Goal: Navigation & Orientation: Understand site structure

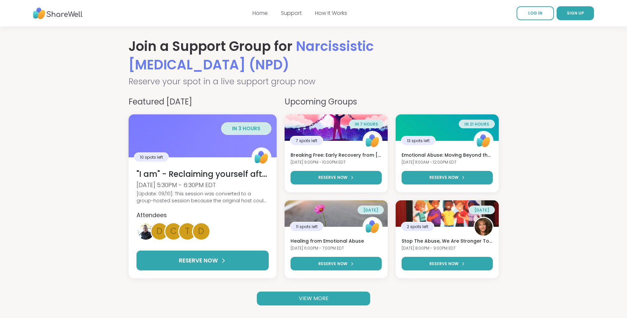
click at [299, 299] on span "VIEW MORE" at bounding box center [314, 299] width 30 height 8
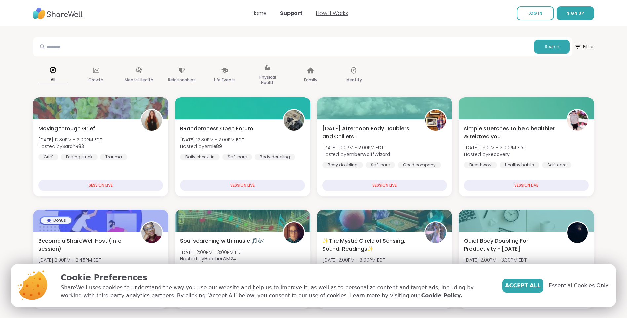
click at [335, 14] on link "How It Works" at bounding box center [332, 13] width 32 height 8
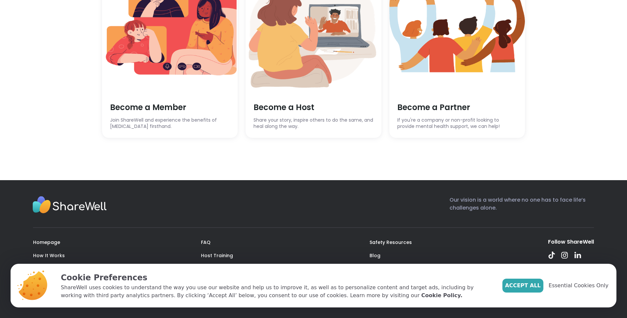
scroll to position [1897, 0]
click at [207, 240] on link "FAQ" at bounding box center [206, 242] width 10 height 7
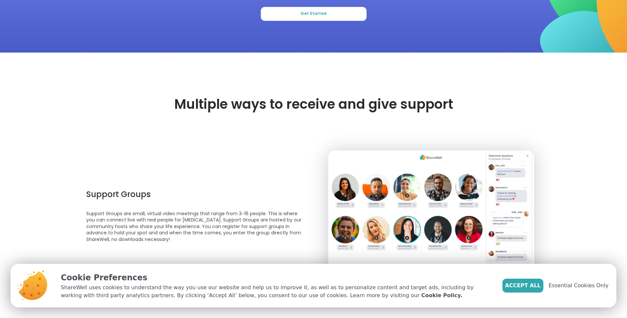
scroll to position [132, 0]
